Goal: Information Seeking & Learning: Learn about a topic

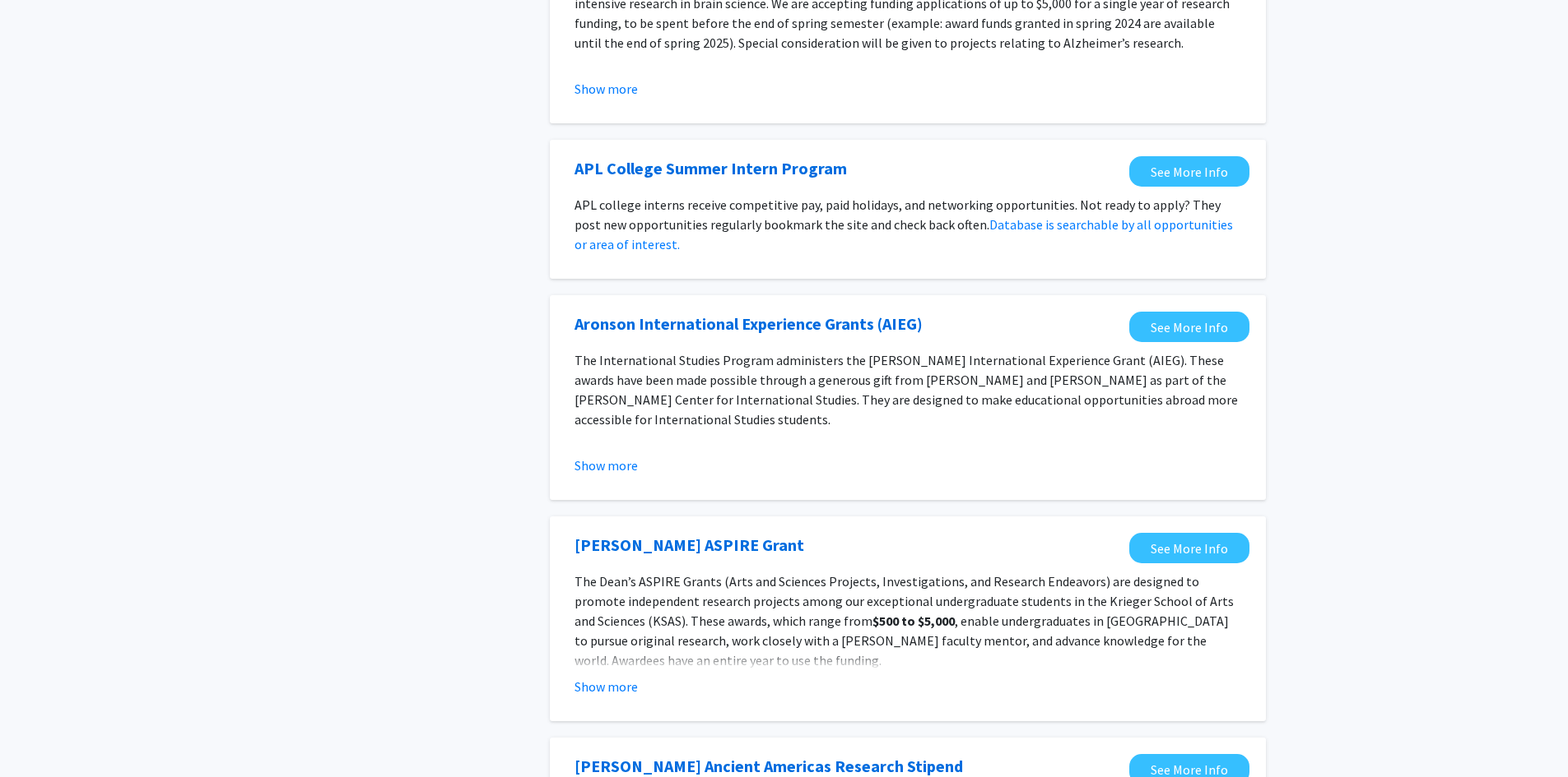
scroll to position [1691, 0]
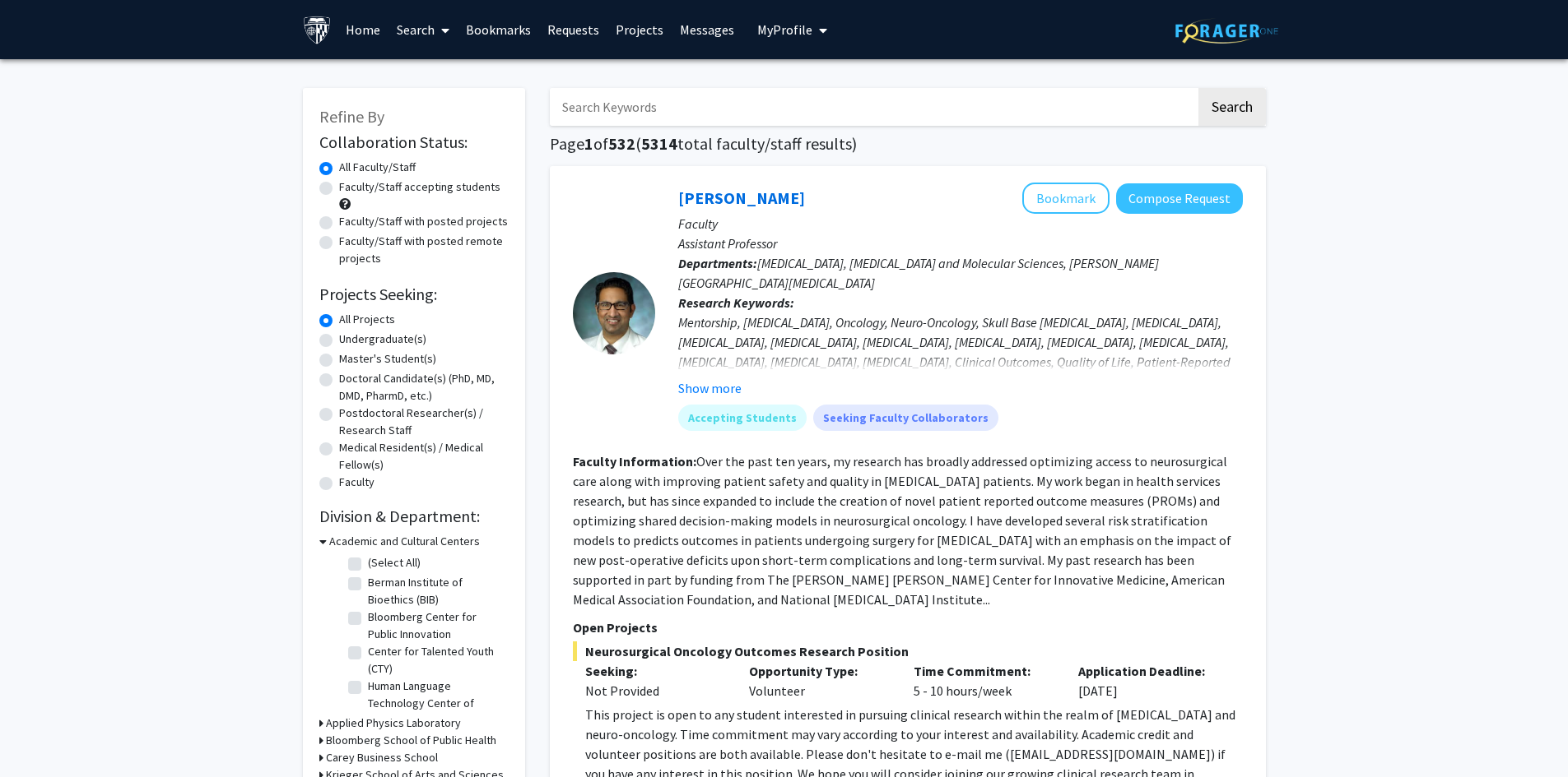
click at [339, 361] on label "Master's Student(s)" at bounding box center [387, 359] width 97 height 17
click at [339, 361] on input "Master's Student(s)" at bounding box center [344, 355] width 10 height 10
radio input "true"
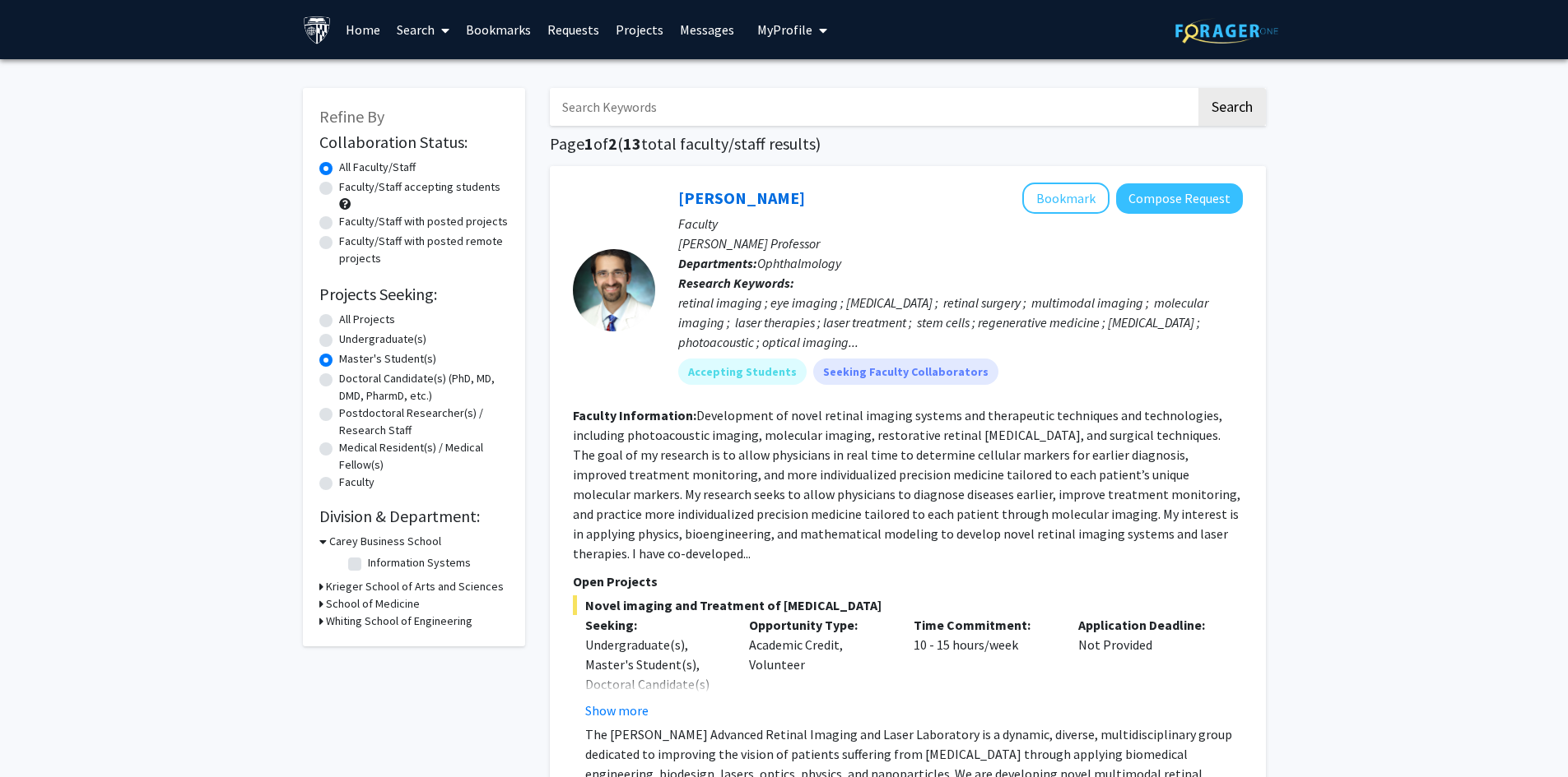
click at [339, 187] on label "Faculty/Staff accepting students" at bounding box center [419, 187] width 162 height 17
click at [339, 187] on input "Faculty/Staff accepting students" at bounding box center [344, 183] width 10 height 10
radio input "true"
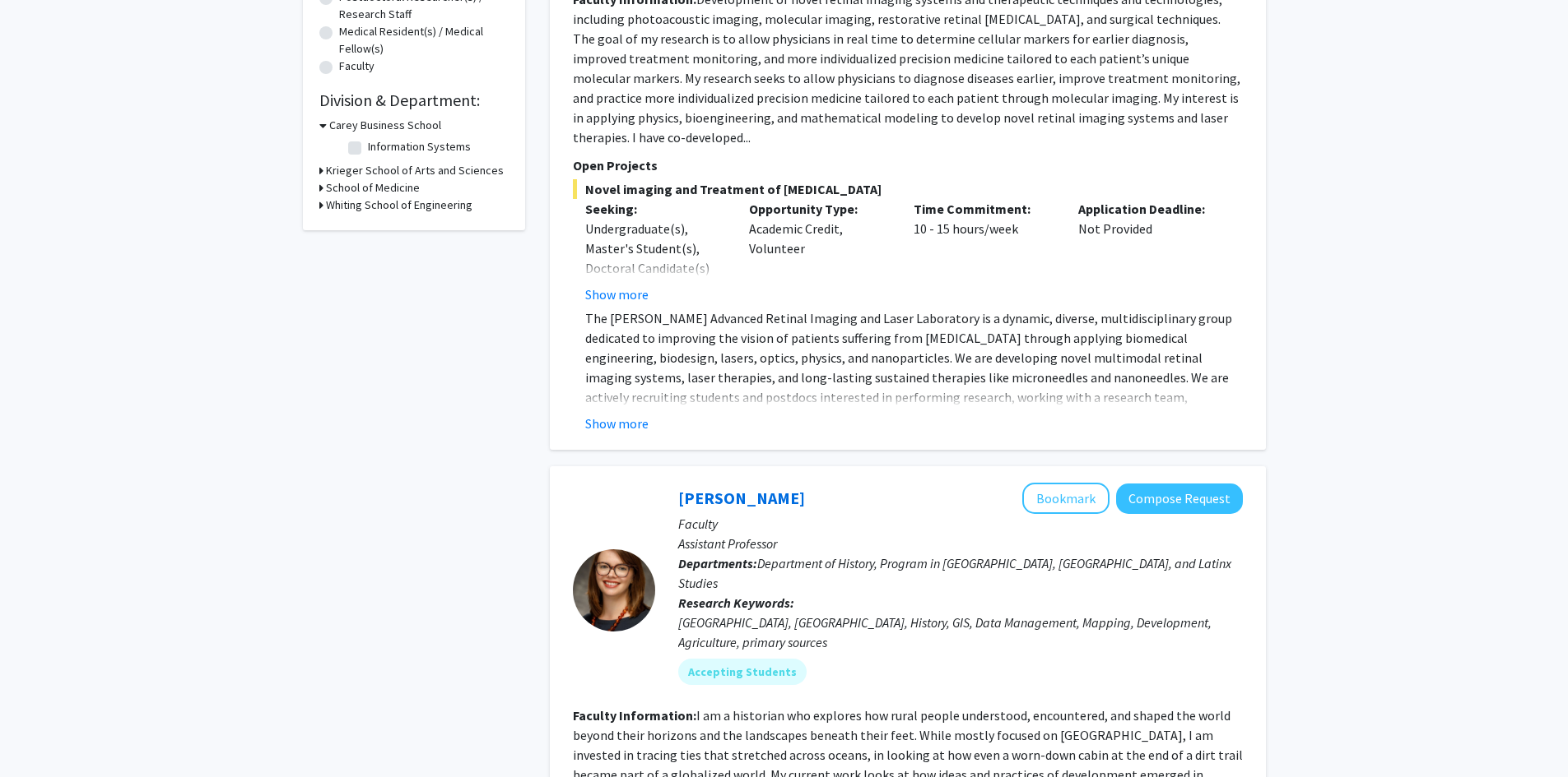
scroll to position [164, 0]
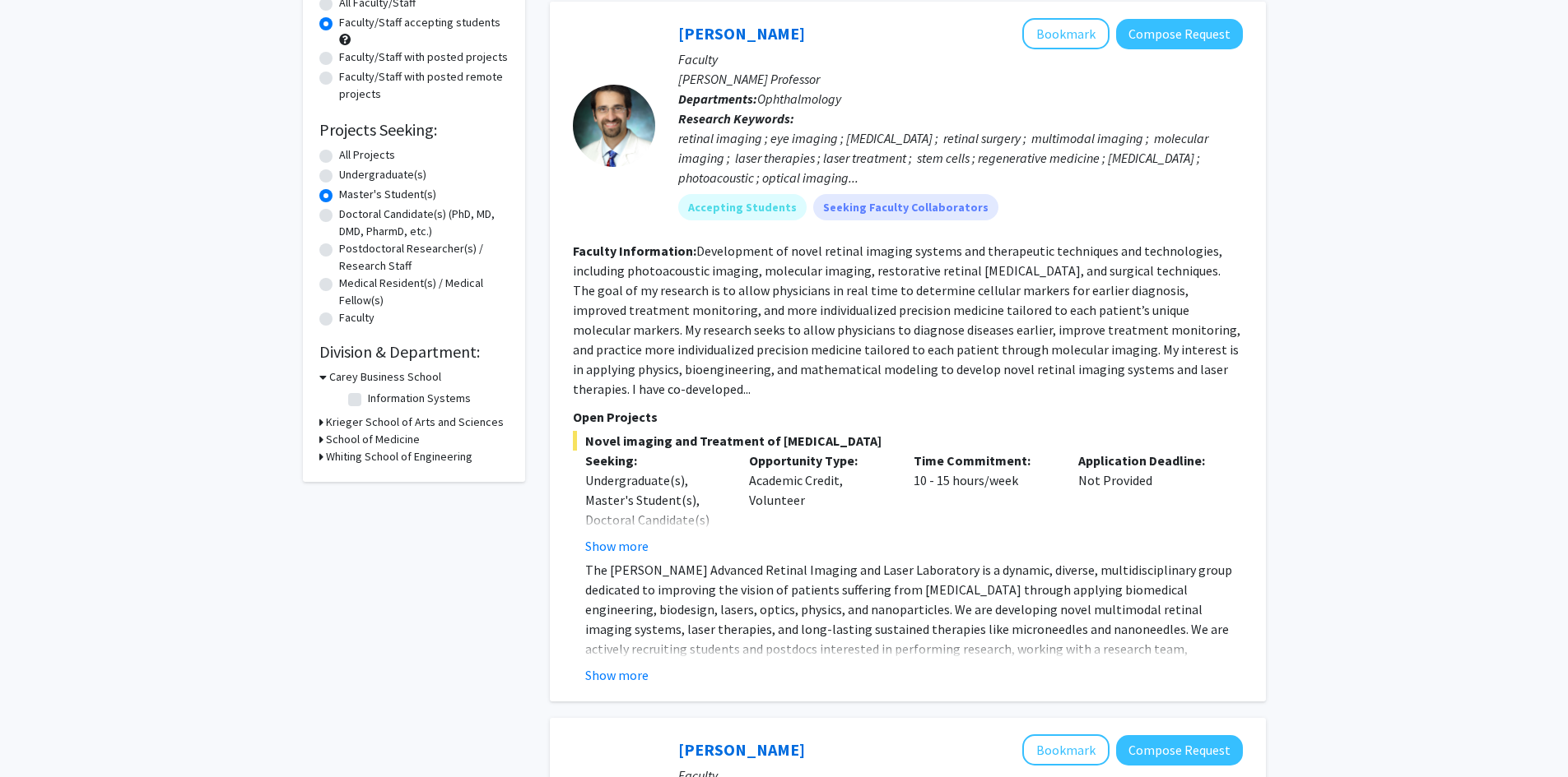
click at [328, 455] on h3 "Whiting School of Engineering" at bounding box center [399, 457] width 147 height 17
click at [368, 480] on label "(Select All)" at bounding box center [394, 478] width 52 height 17
click at [368, 480] on input "(Select All)" at bounding box center [373, 475] width 10 height 10
checkbox input "true"
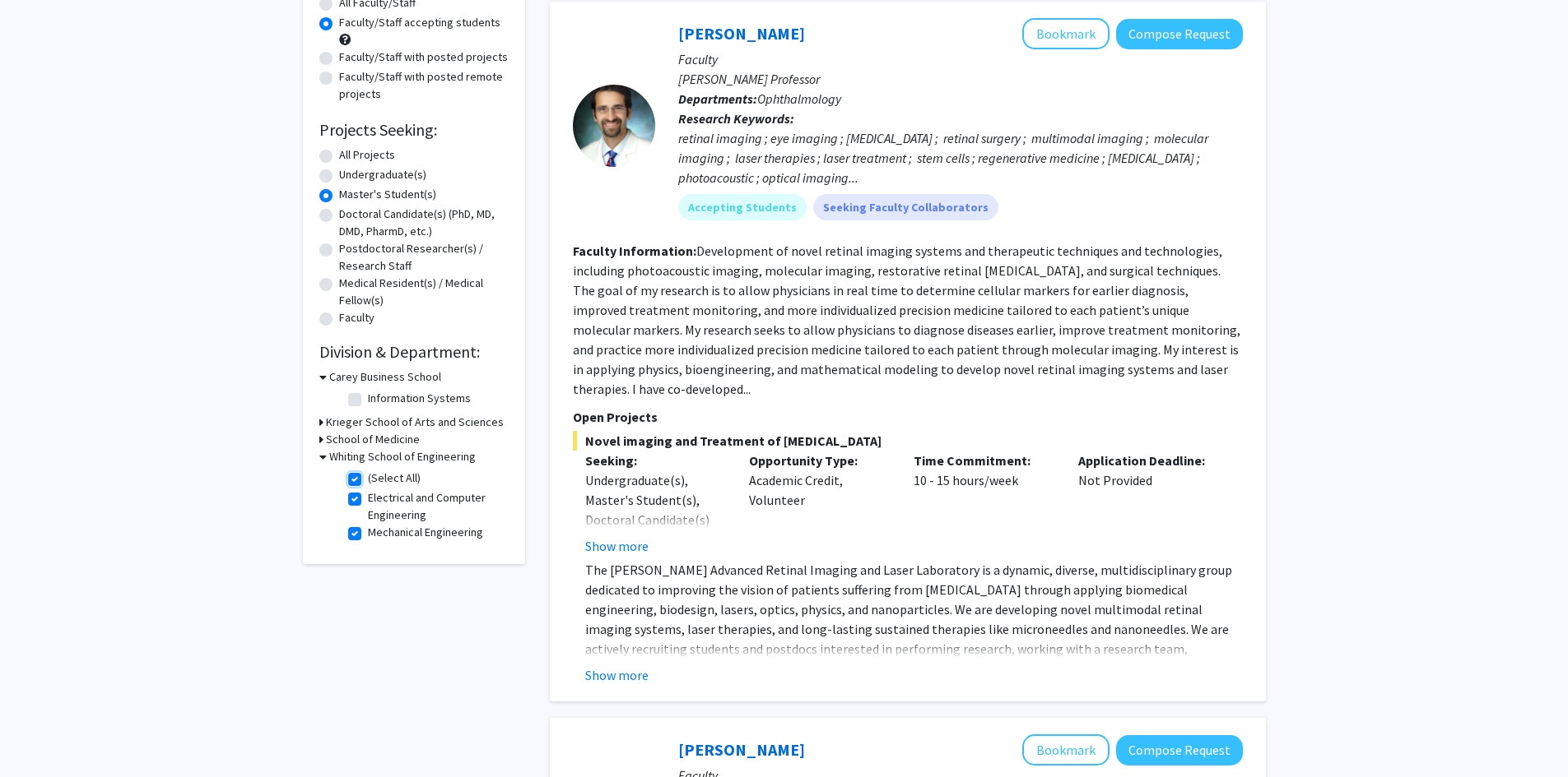
checkbox input "true"
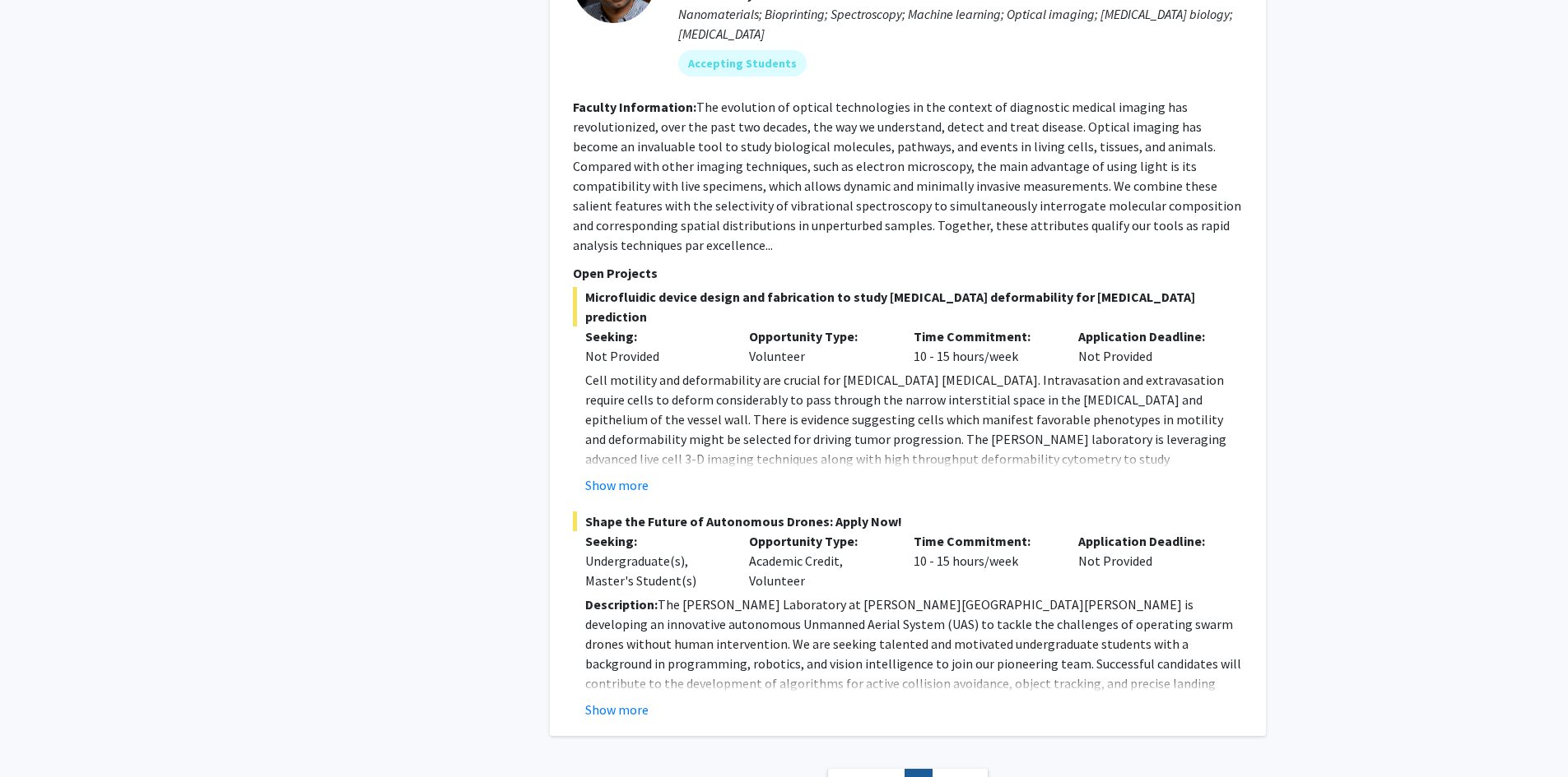
scroll to position [2467, 0]
click at [625, 698] on button "Show more" at bounding box center [617, 708] width 64 height 20
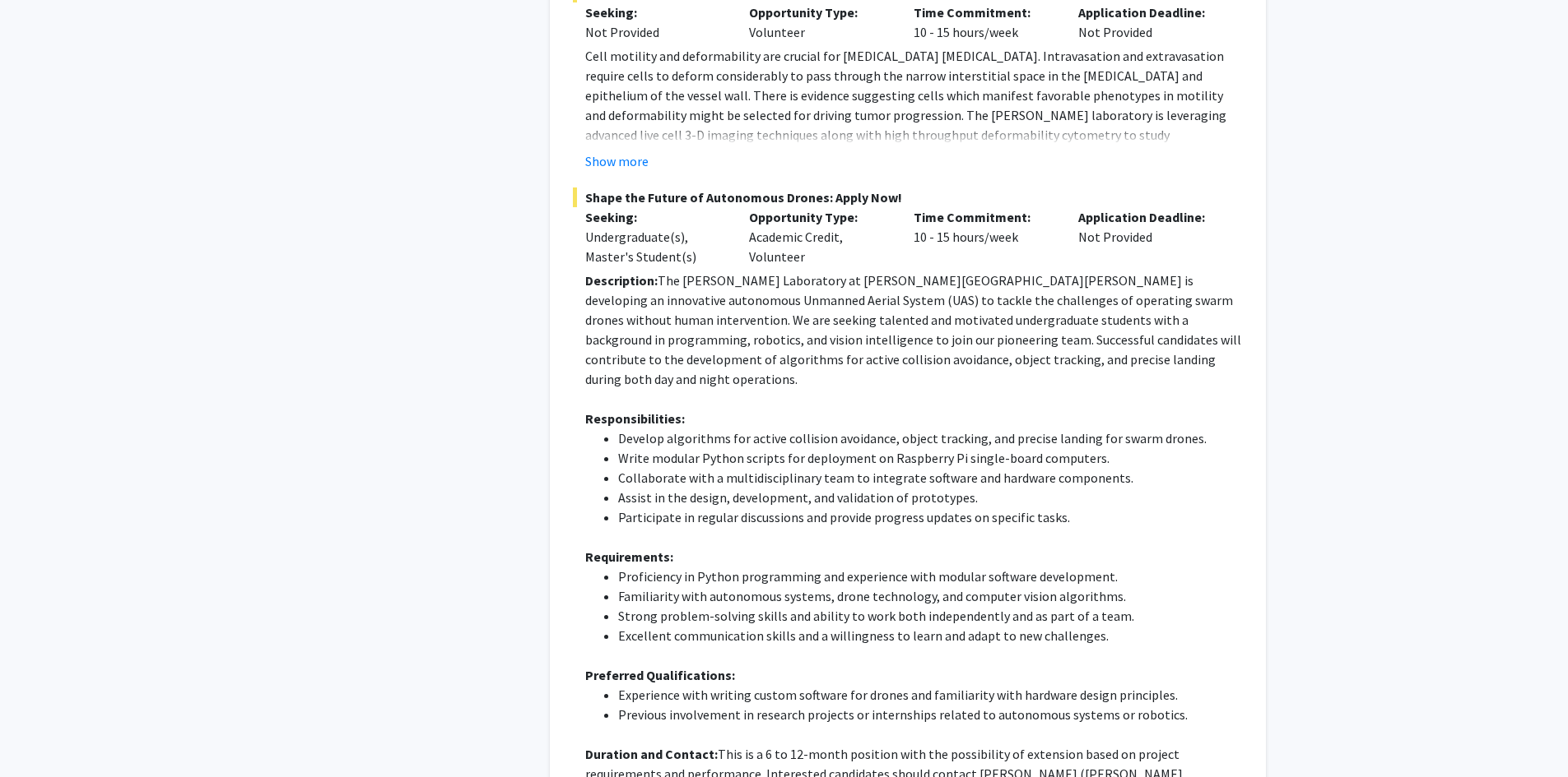
scroll to position [2796, 0]
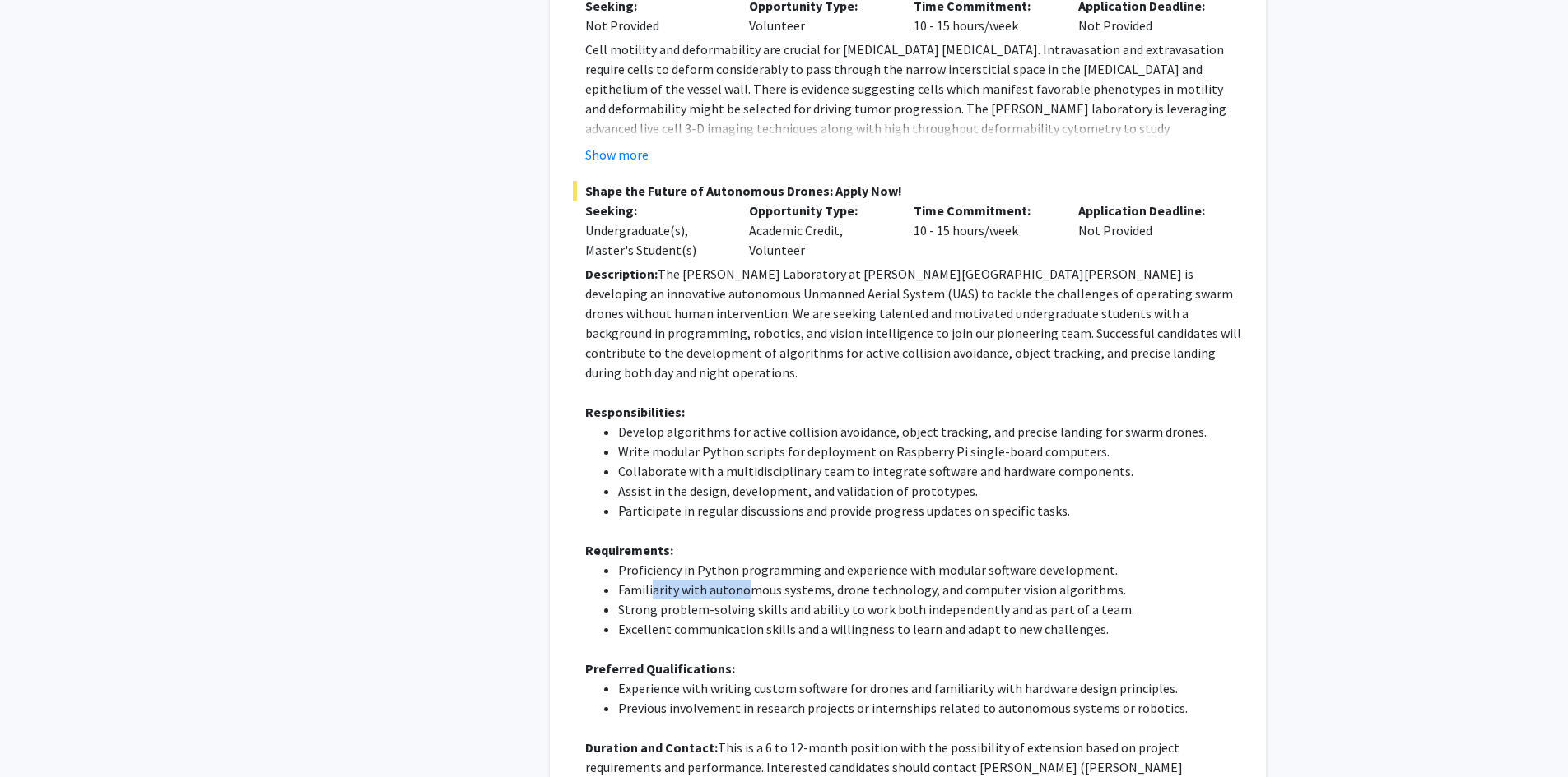
drag, startPoint x: 650, startPoint y: 509, endPoint x: 748, endPoint y: 518, distance: 98.4
click at [747, 580] on li "Familiarity with autonomous systems, drone technology, and computer vision algo…" at bounding box center [929, 589] width 625 height 20
click at [749, 580] on li "Familiarity with autonomous systems, drone technology, and computer vision algo…" at bounding box center [929, 589] width 625 height 20
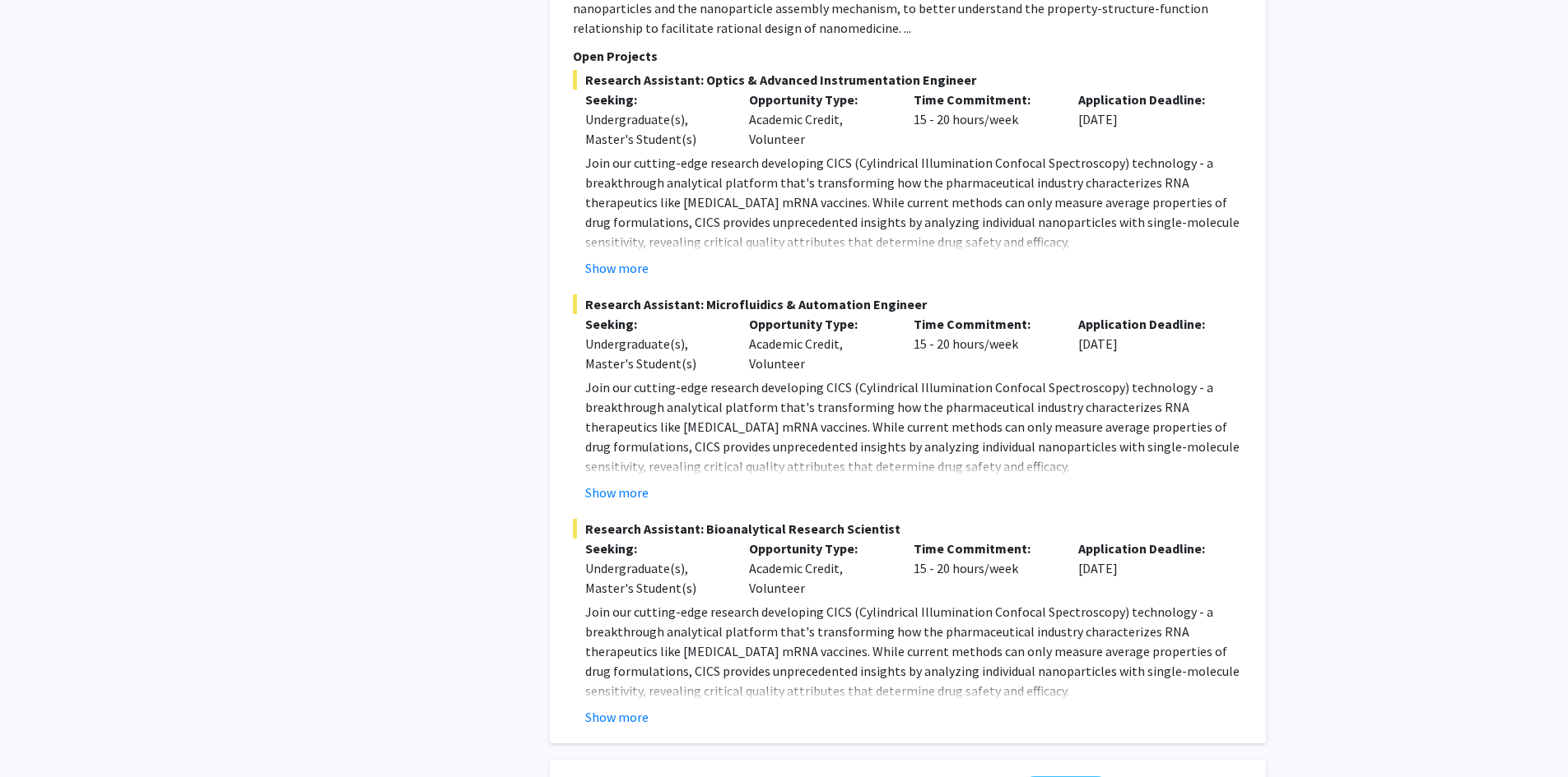
scroll to position [987, 0]
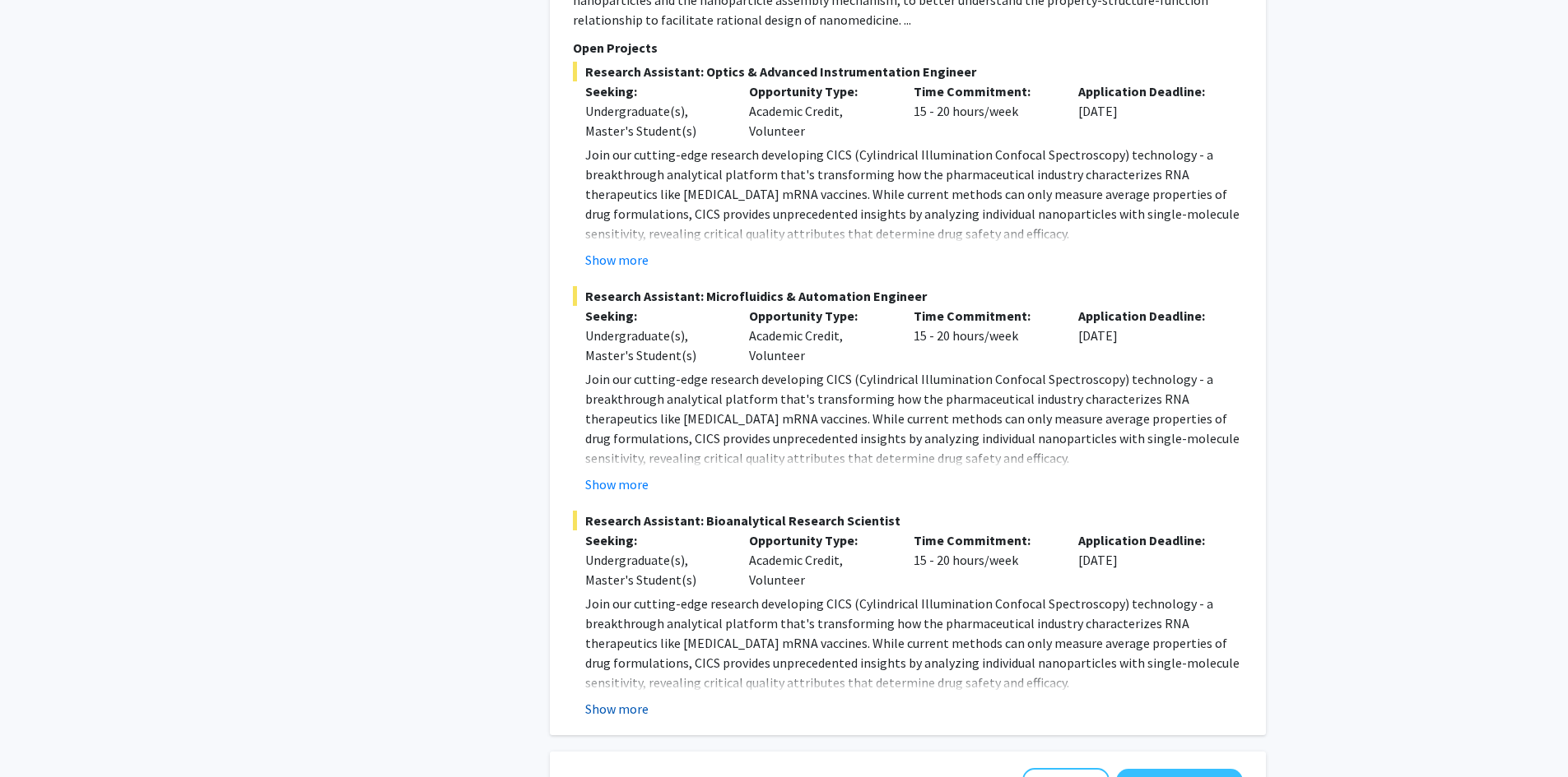
click at [618, 699] on button "Show more" at bounding box center [617, 709] width 64 height 20
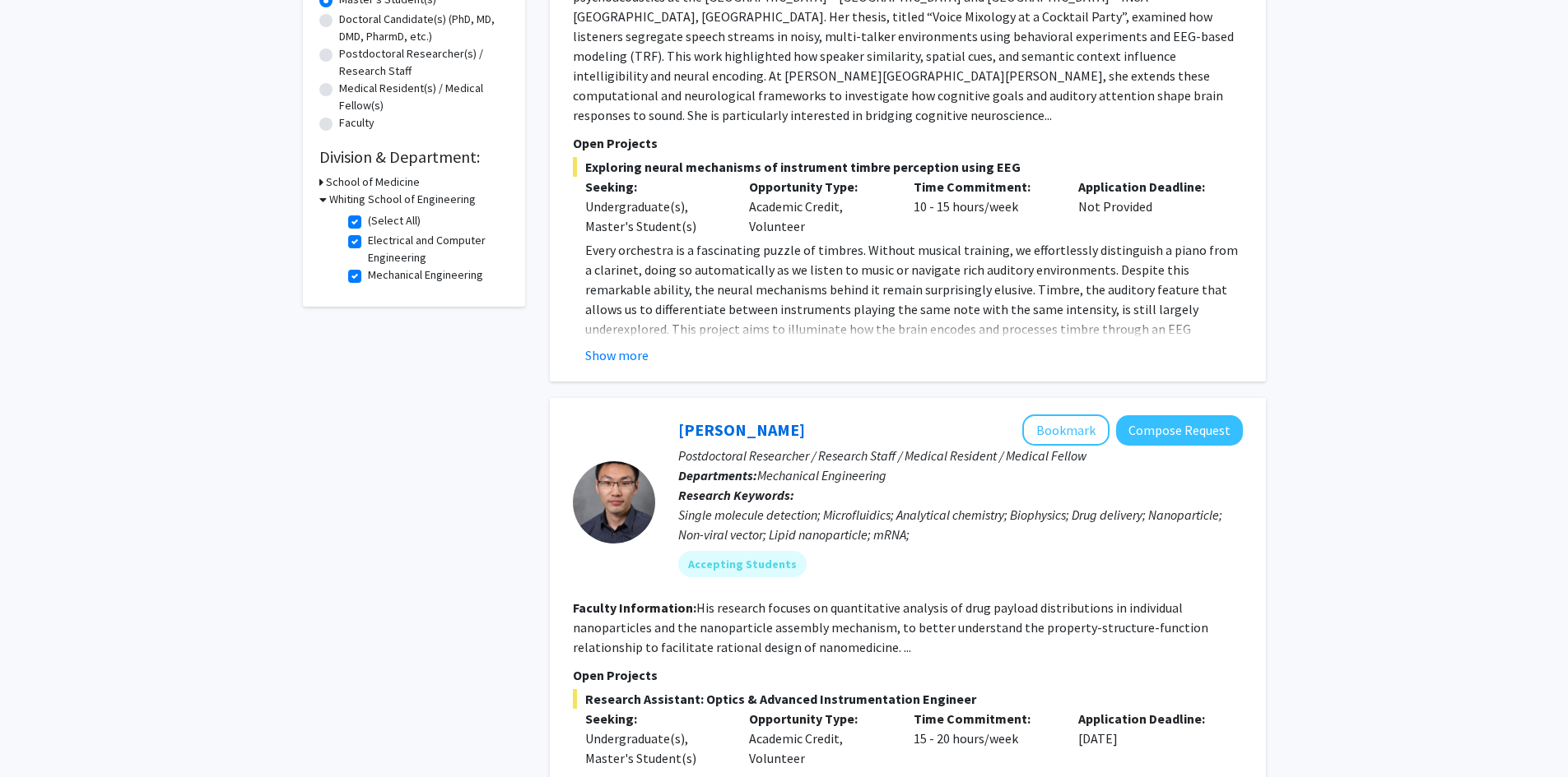
scroll to position [0, 0]
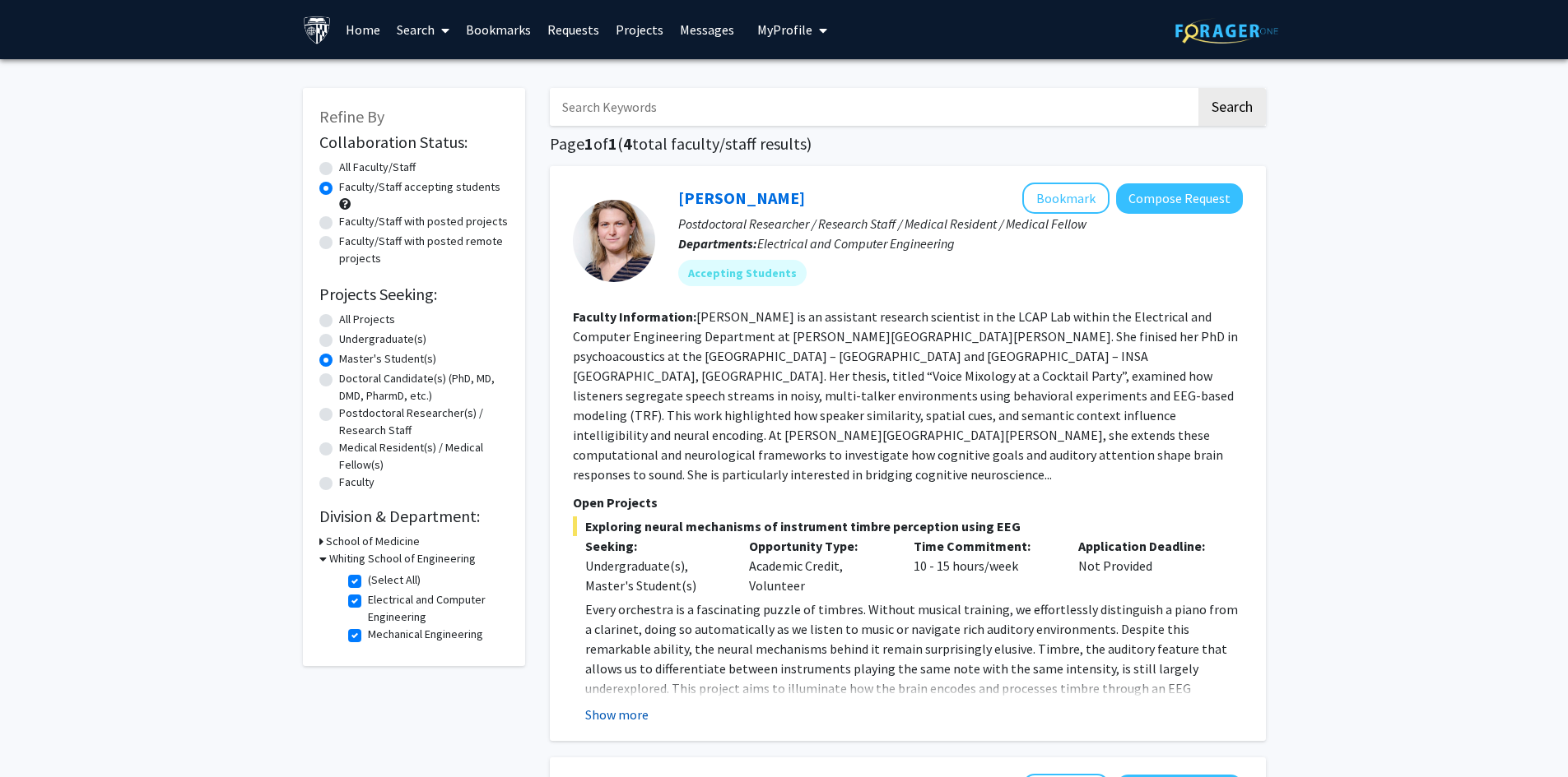
click at [622, 705] on button "Show more" at bounding box center [617, 714] width 64 height 20
